Goal: Register for event/course

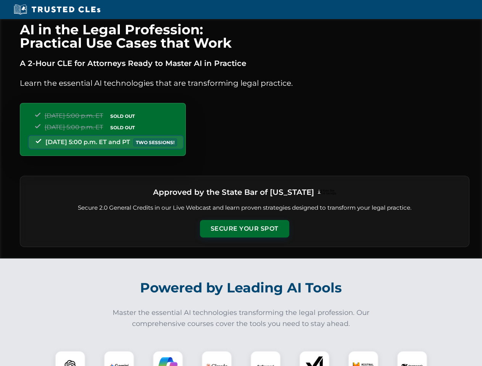
click at [244, 229] on button "Secure Your Spot" at bounding box center [244, 229] width 89 height 18
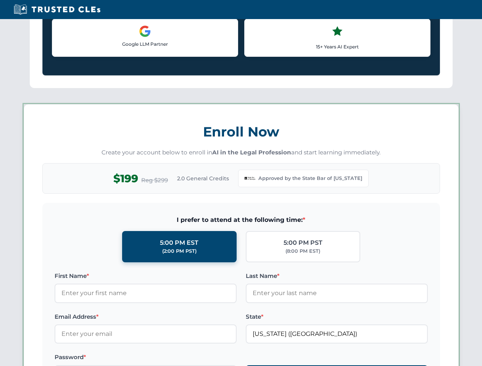
click at [119, 359] on label "Password *" at bounding box center [146, 357] width 182 height 9
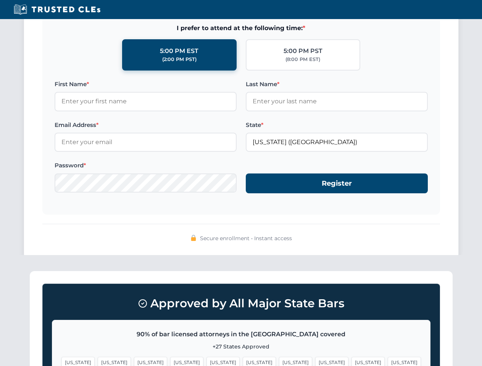
click at [279, 359] on span "[US_STATE]" at bounding box center [295, 362] width 33 height 11
click at [351, 359] on span "[US_STATE]" at bounding box center [367, 362] width 33 height 11
